Goal: Navigation & Orientation: Find specific page/section

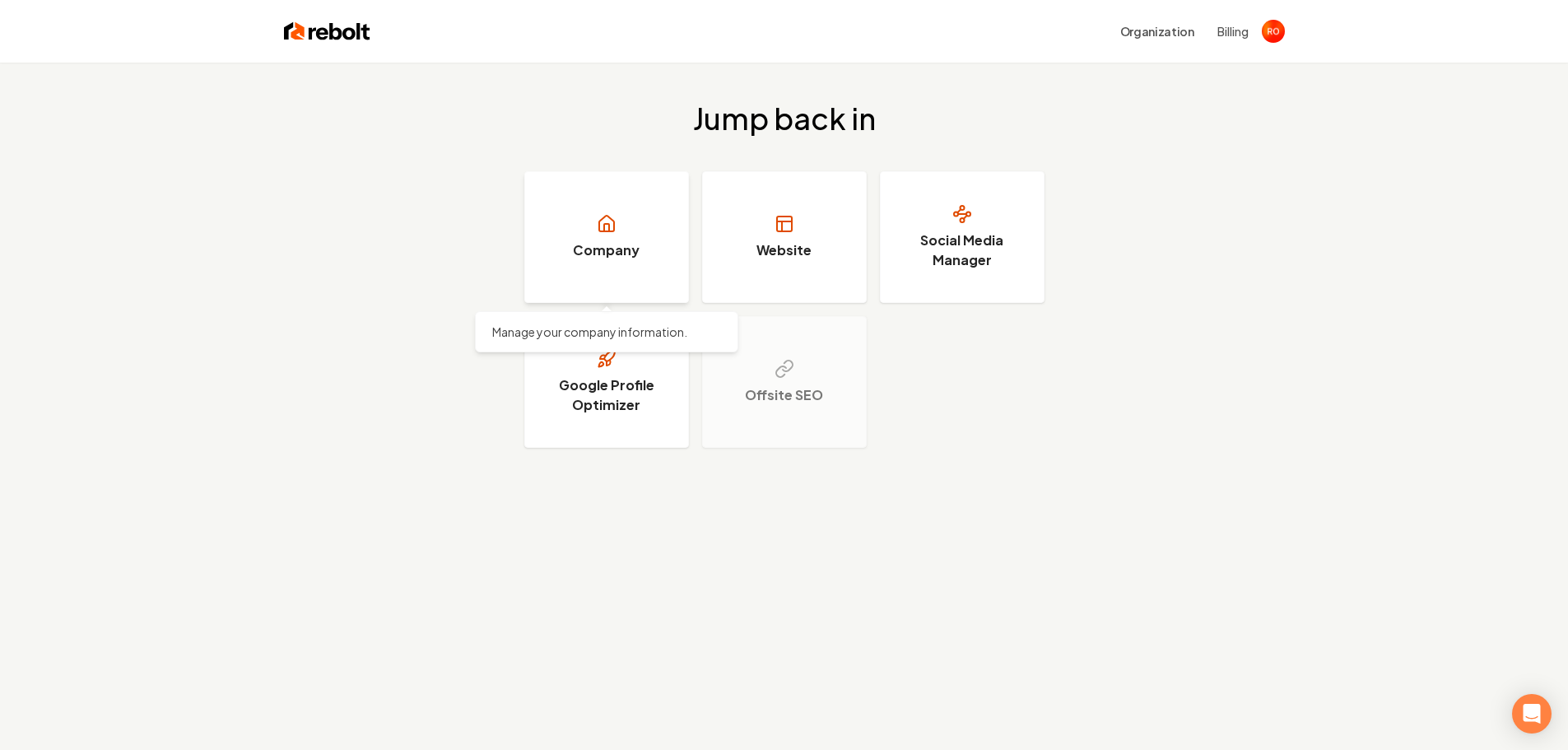
click at [602, 242] on h3 "Company" at bounding box center [606, 251] width 67 height 20
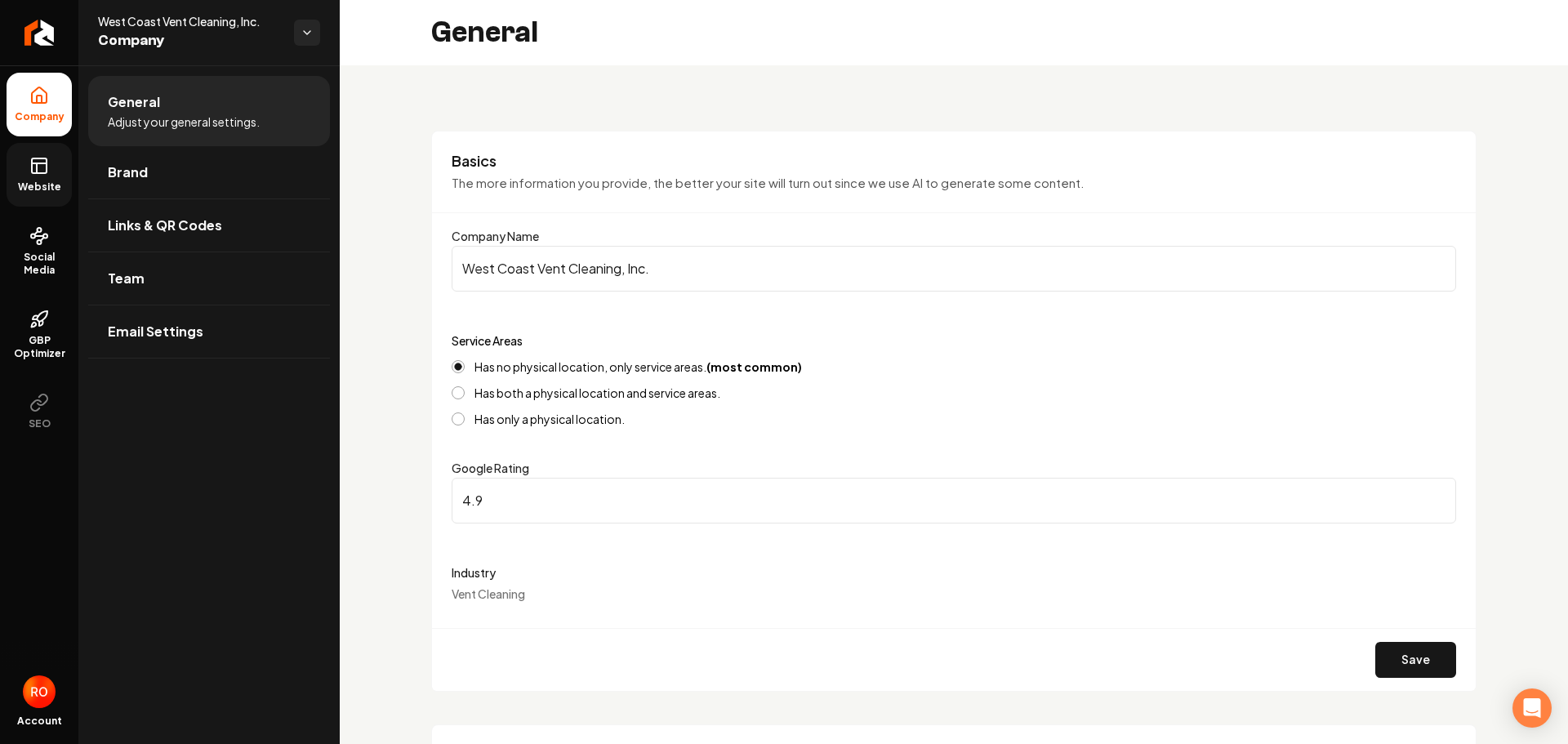
click at [35, 173] on rect at bounding box center [39, 166] width 14 height 14
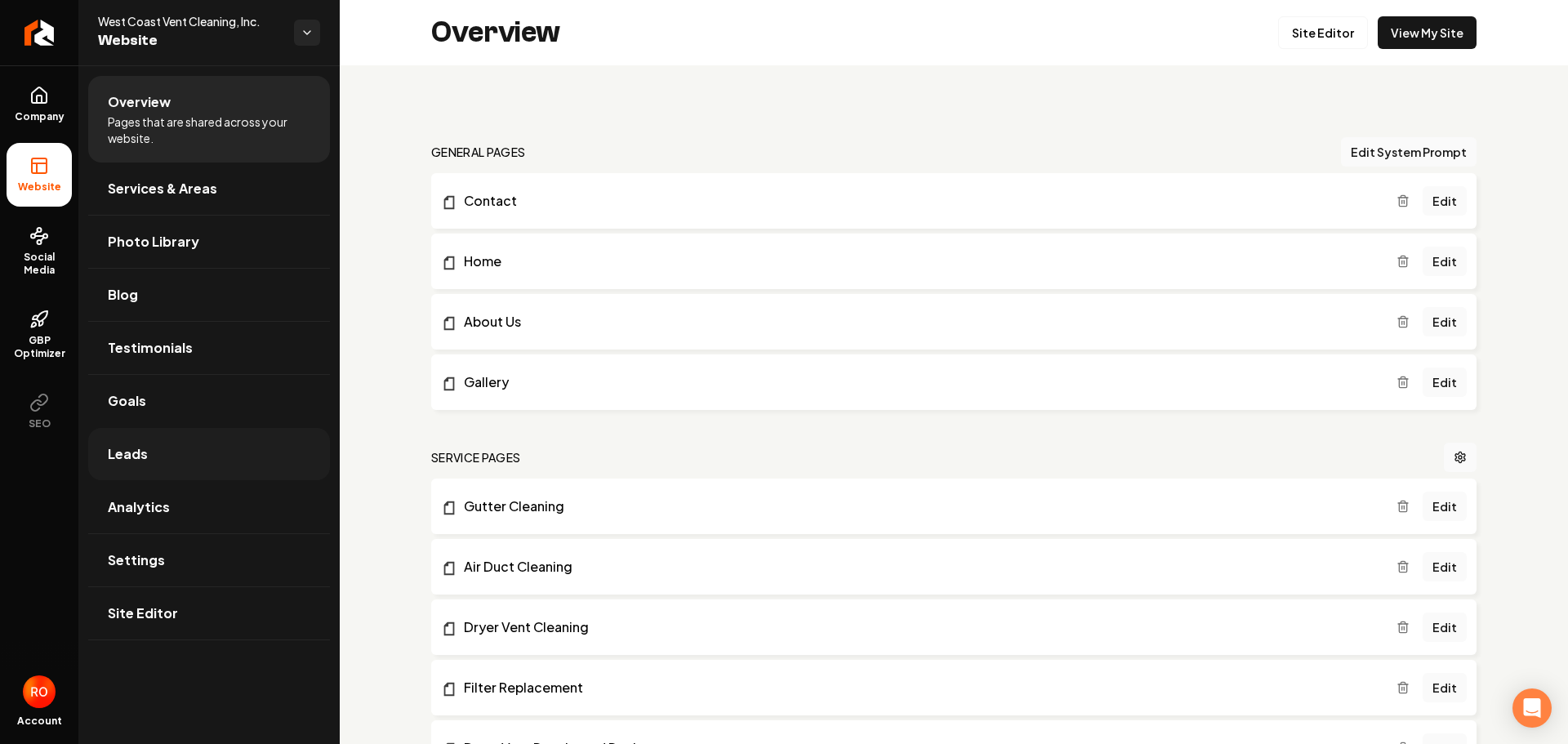
click at [147, 460] on link "Leads" at bounding box center [208, 454] width 242 height 52
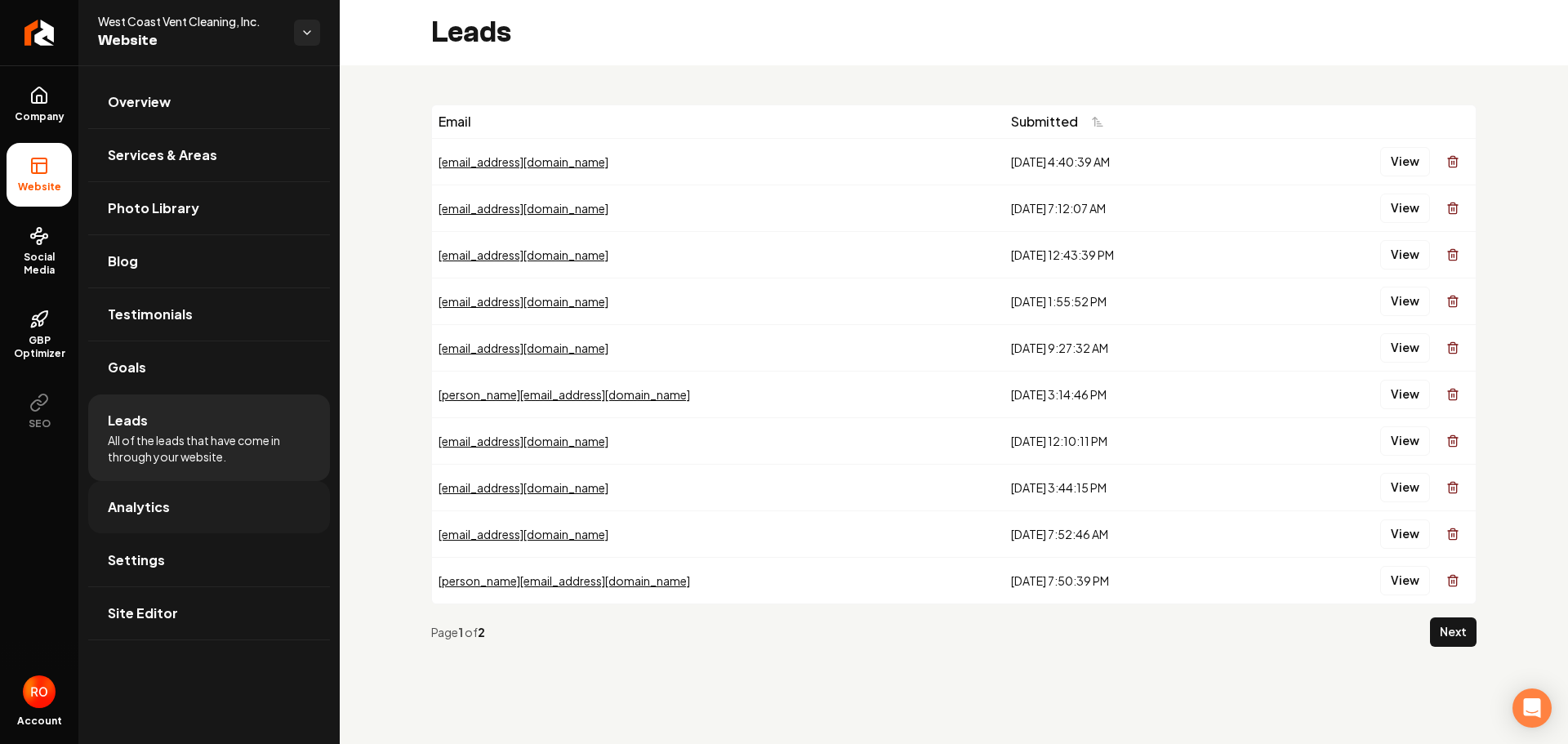
click at [138, 510] on span "Analytics" at bounding box center [138, 508] width 62 height 20
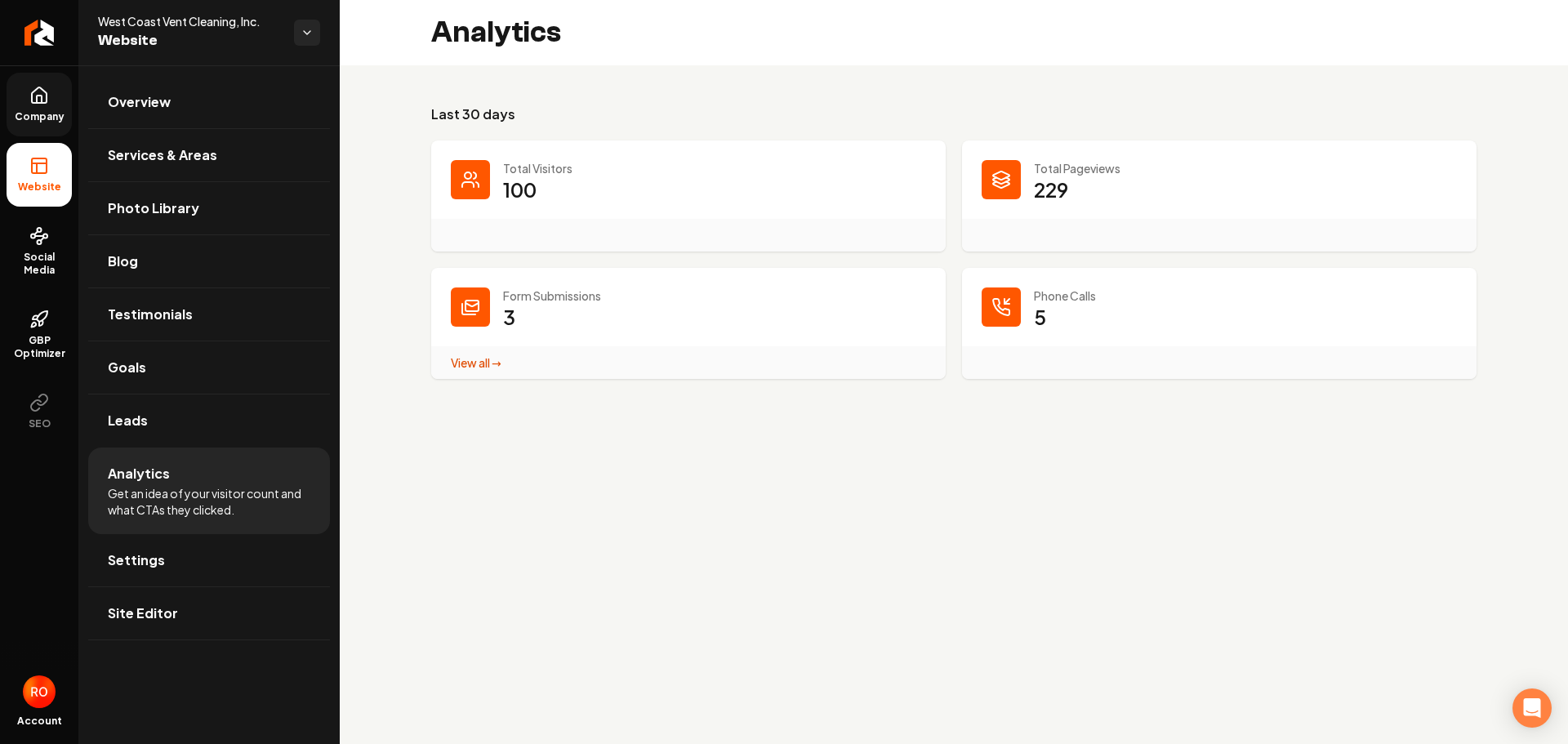
click at [28, 101] on link "Company" at bounding box center [39, 104] width 65 height 63
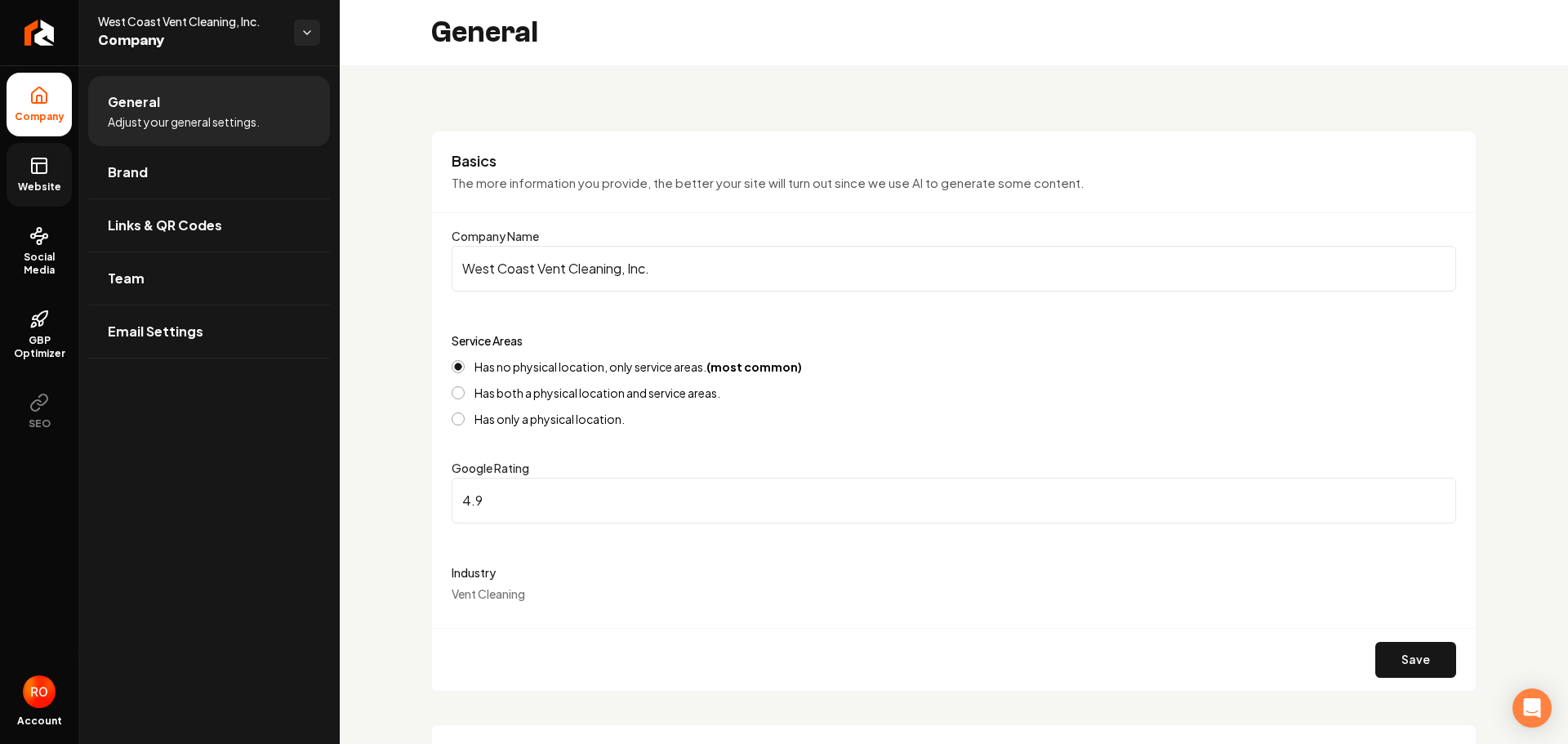
click at [34, 173] on rect at bounding box center [39, 166] width 14 height 14
